Goal: Task Accomplishment & Management: Use online tool/utility

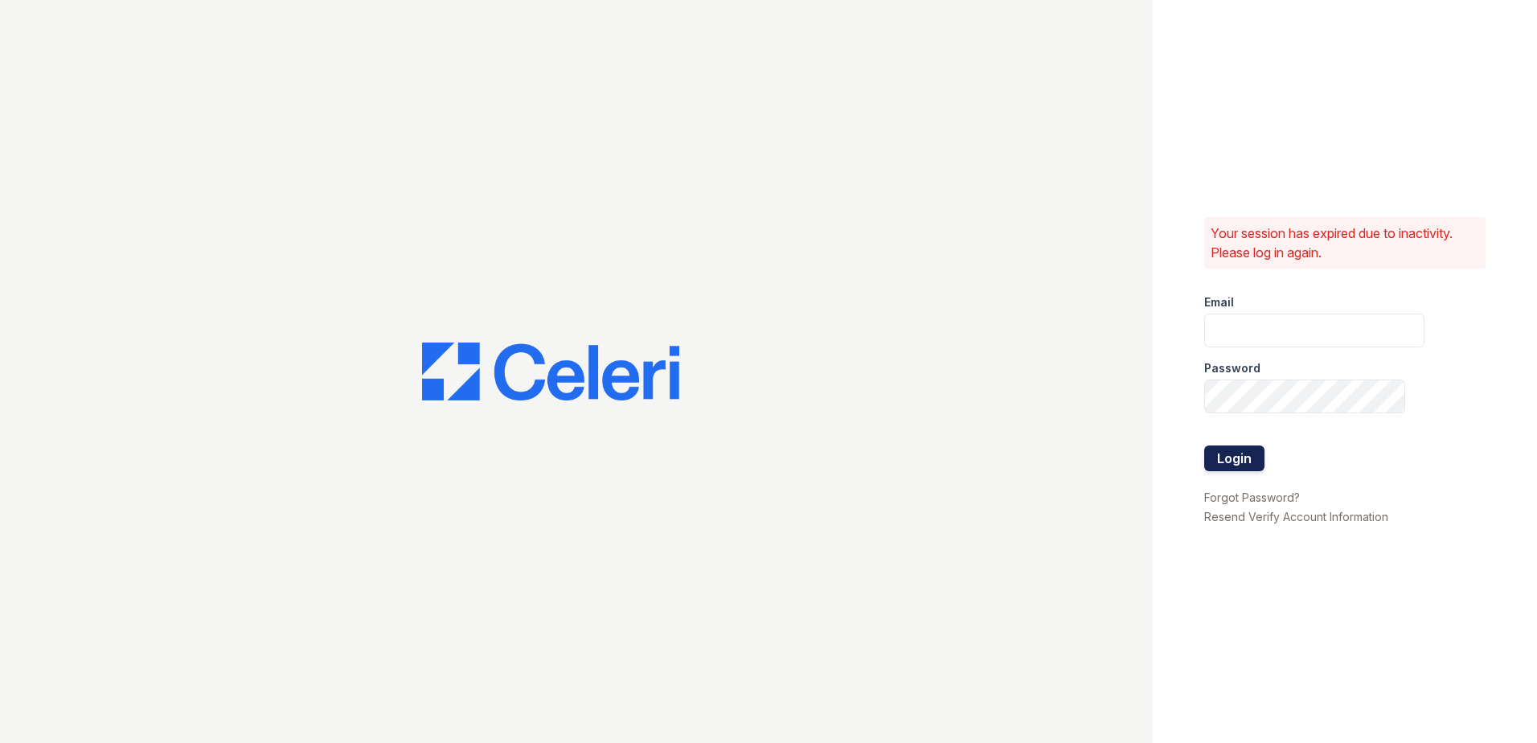
type input "[EMAIL_ADDRESS][PERSON_NAME][DOMAIN_NAME]"
click at [1237, 455] on button "Login" at bounding box center [1234, 458] width 60 height 26
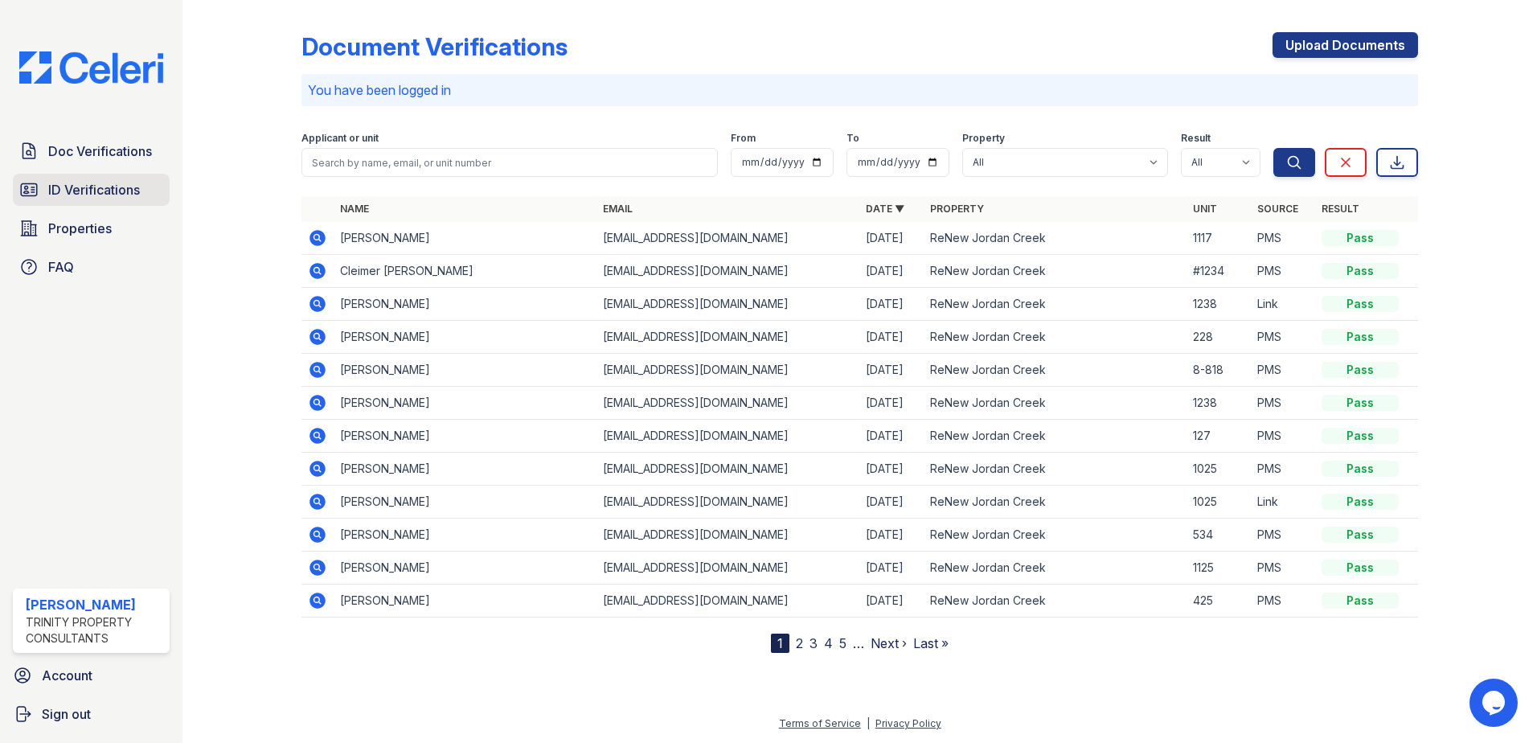
click at [35, 189] on icon at bounding box center [28, 189] width 19 height 19
